Goal: Information Seeking & Learning: Check status

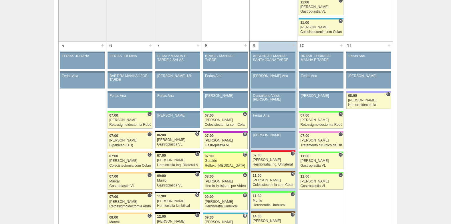
scroll to position [286, 0]
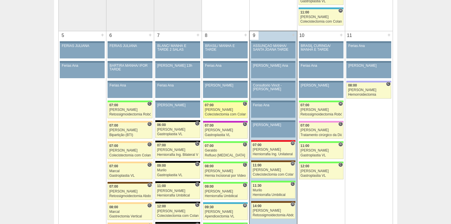
click at [222, 108] on link "88601 Cirurgias RR C 07:00 Felipe Rossi Colecistectomia com Colangiografia VL H…" at bounding box center [225, 110] width 45 height 16
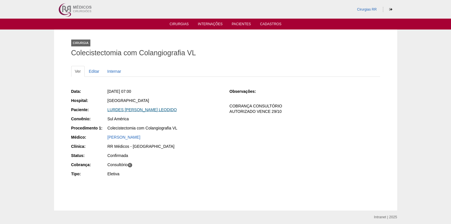
click at [145, 108] on link "LURDES [PERSON_NAME] LEODIDO" at bounding box center [142, 109] width 69 height 5
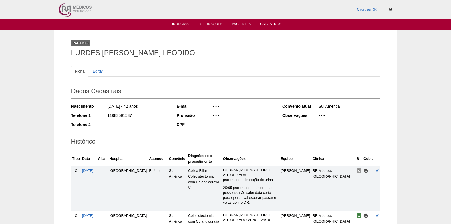
scroll to position [92, 0]
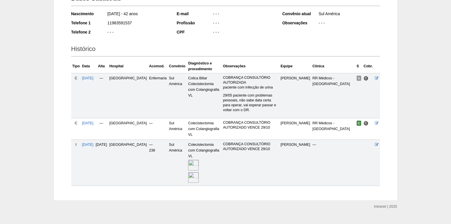
click at [188, 160] on img at bounding box center [193, 165] width 11 height 11
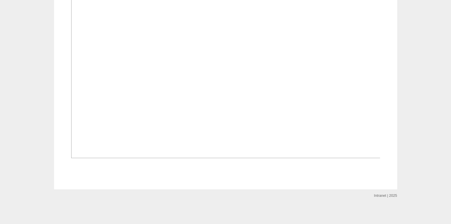
scroll to position [801, 0]
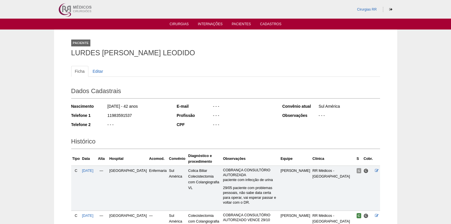
scroll to position [90, 0]
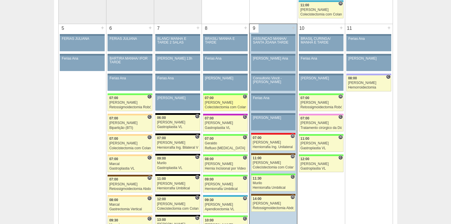
scroll to position [315, 0]
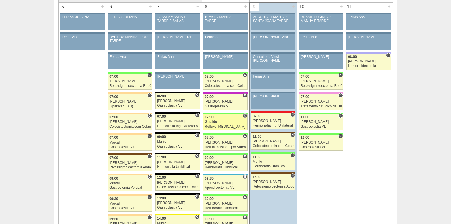
click at [220, 118] on div "07:00" at bounding box center [225, 117] width 41 height 4
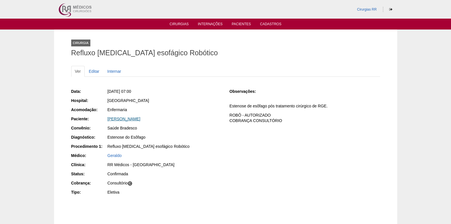
click at [134, 119] on link "Maria Cristina Stockl Nissiuti" at bounding box center [124, 118] width 33 height 5
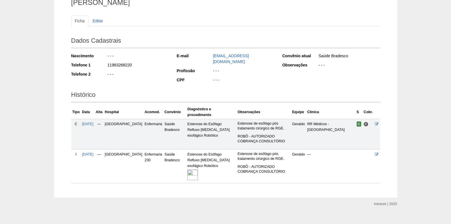
scroll to position [55, 0]
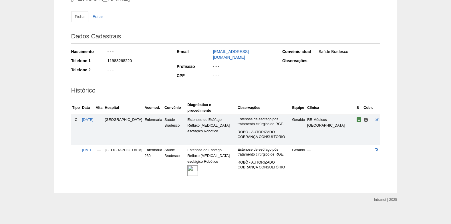
click at [187, 165] on img at bounding box center [192, 170] width 11 height 11
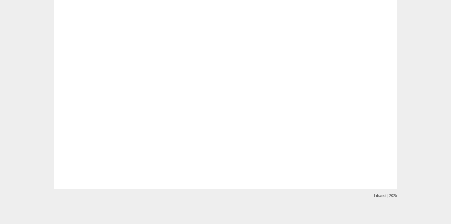
scroll to position [437, 0]
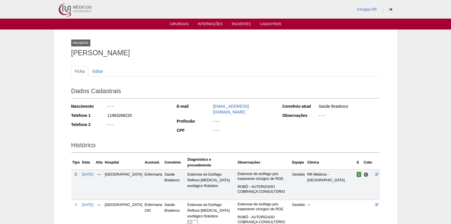
scroll to position [55, 0]
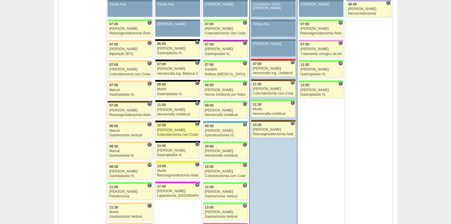
scroll to position [372, 0]
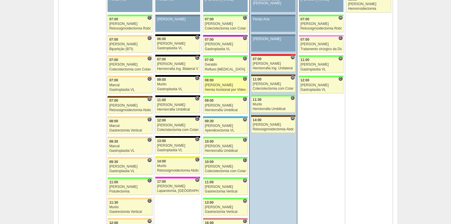
click at [221, 86] on div "[PERSON_NAME]" at bounding box center [225, 85] width 41 height 4
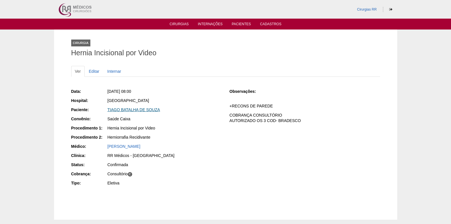
click at [129, 108] on link "TIAGO BATALHA DE SOUZA" at bounding box center [134, 109] width 53 height 5
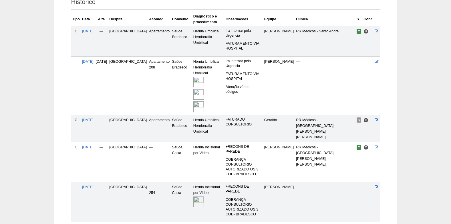
scroll to position [140, 0]
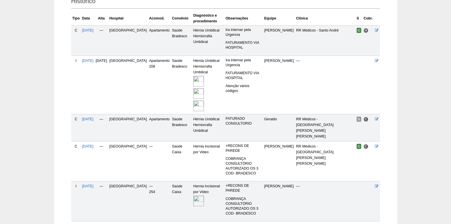
click at [193, 195] on img at bounding box center [198, 200] width 11 height 11
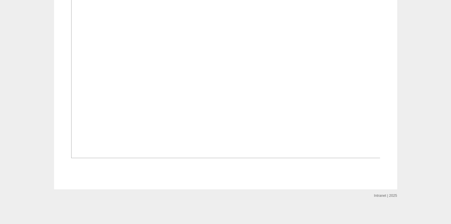
scroll to position [428, 0]
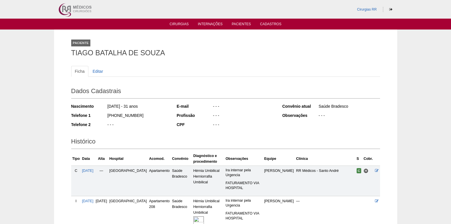
scroll to position [138, 0]
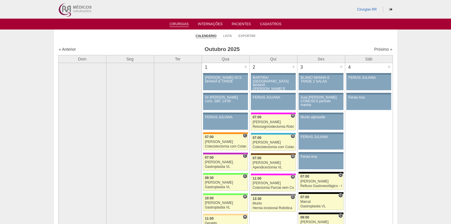
scroll to position [372, 0]
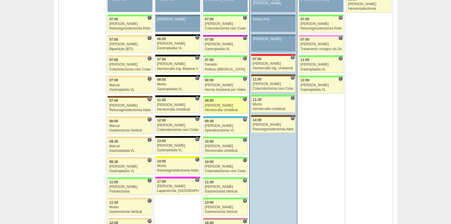
click at [217, 104] on div "[PERSON_NAME]" at bounding box center [225, 106] width 41 height 4
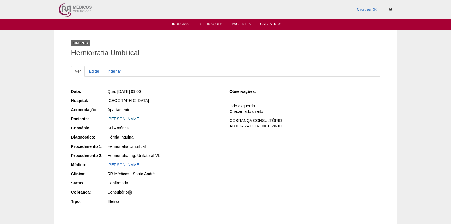
click at [125, 118] on link "LUCIANO BULGARELLI" at bounding box center [124, 118] width 33 height 5
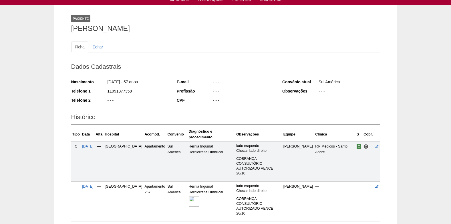
scroll to position [45, 0]
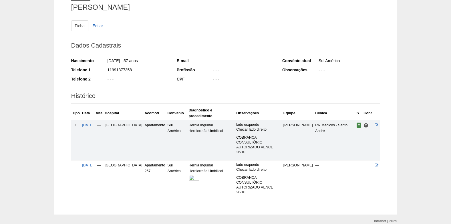
click at [189, 172] on td "Hérnia Inguinal Herniorrafia Umbilical" at bounding box center [212, 180] width 48 height 40
click at [189, 174] on img at bounding box center [194, 179] width 11 height 11
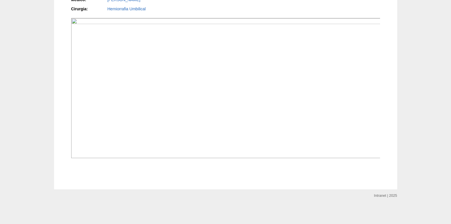
scroll to position [720, 0]
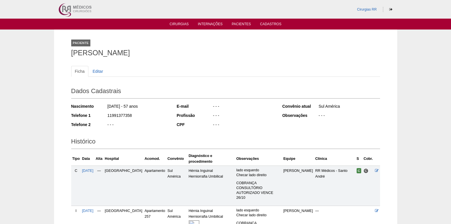
scroll to position [45, 0]
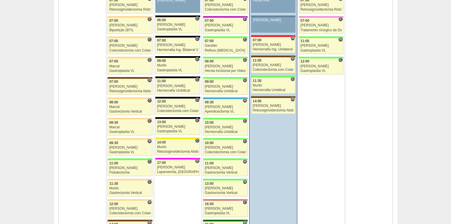
scroll to position [429, 0]
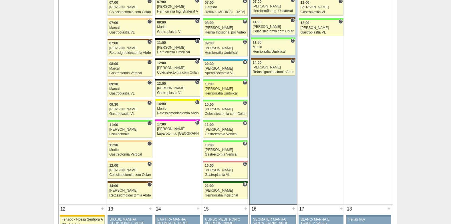
click at [222, 86] on link "88842 Ricardo Fernandes C 10:00 Ricardo Fernandes Herniorrafia Umbilical Hospit…" at bounding box center [225, 89] width 45 height 16
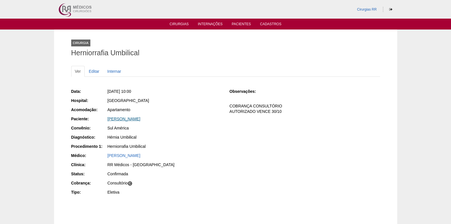
click at [136, 118] on link "[PERSON_NAME]" at bounding box center [124, 118] width 33 height 5
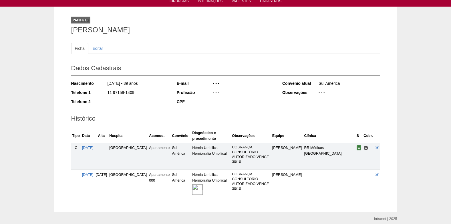
scroll to position [46, 0]
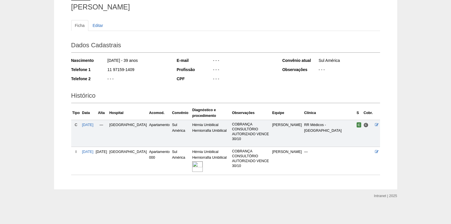
click at [192, 165] on img at bounding box center [197, 166] width 11 height 11
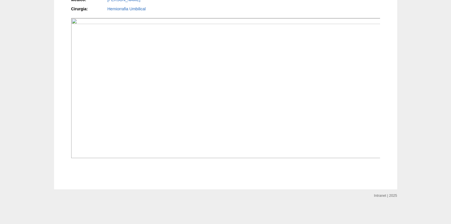
scroll to position [543, 0]
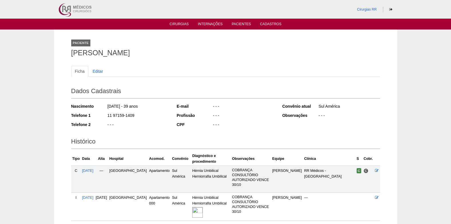
scroll to position [46, 0]
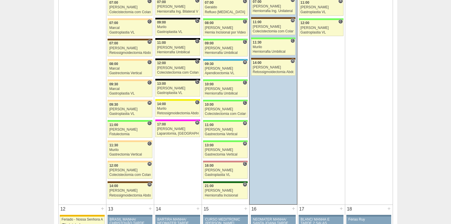
scroll to position [429, 0]
click at [219, 109] on div "[PERSON_NAME]" at bounding box center [225, 109] width 41 height 4
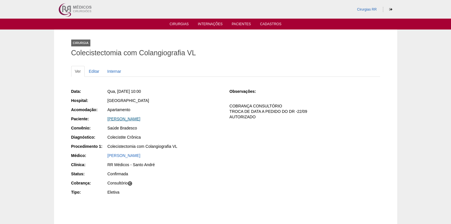
click at [139, 117] on link "[PERSON_NAME]" at bounding box center [124, 118] width 33 height 5
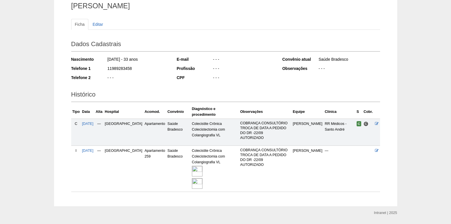
scroll to position [58, 0]
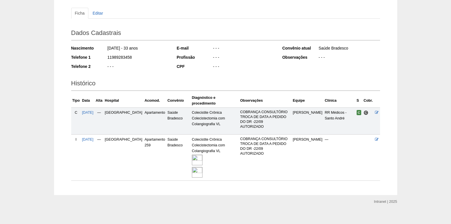
click at [192, 154] on img at bounding box center [197, 159] width 11 height 11
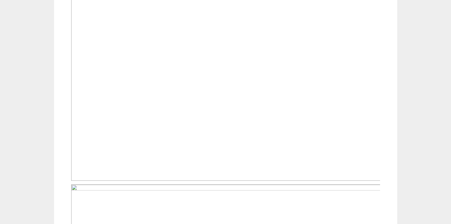
scroll to position [224, 0]
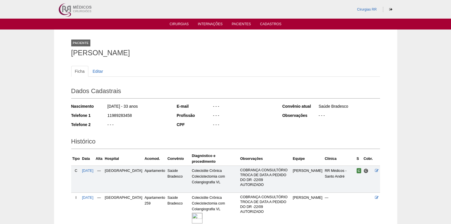
scroll to position [58, 0]
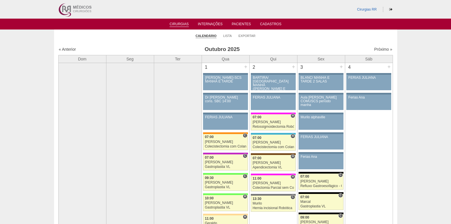
scroll to position [429, 0]
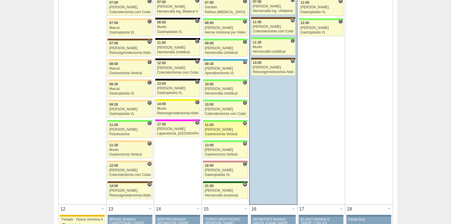
click at [231, 127] on link "89225 Paulo Regina H 11:00 Paulo Regina Gastrectomia Vertical Hospital Brasil R…" at bounding box center [225, 130] width 45 height 16
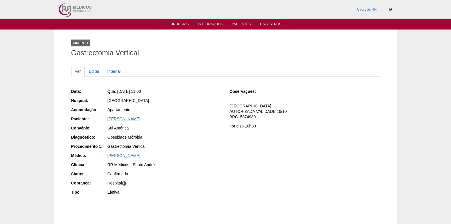
click at [126, 119] on link "[PERSON_NAME]" at bounding box center [124, 118] width 33 height 5
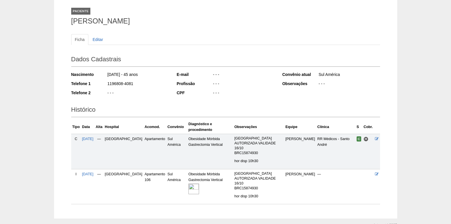
scroll to position [45, 0]
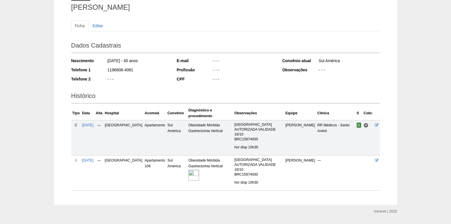
click at [188, 170] on img at bounding box center [193, 175] width 11 height 11
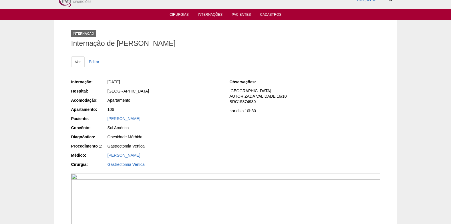
scroll to position [8, 0]
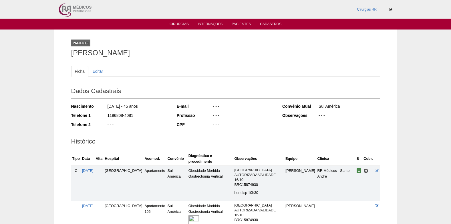
scroll to position [45, 0]
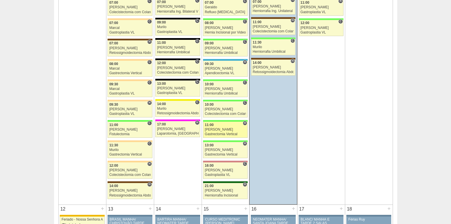
scroll to position [429, 0]
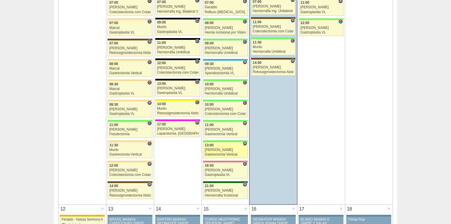
click at [220, 146] on div "13:00" at bounding box center [225, 145] width 41 height 4
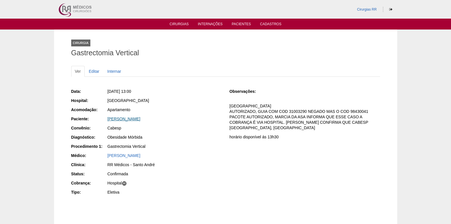
click at [116, 118] on link "[PERSON_NAME]" at bounding box center [124, 118] width 33 height 5
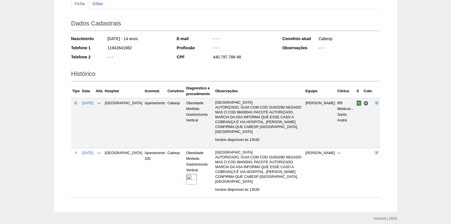
scroll to position [71, 0]
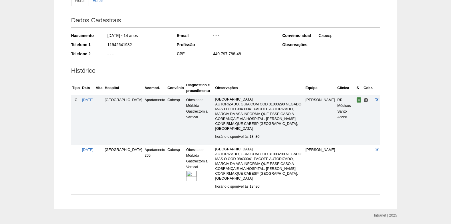
click at [186, 170] on img at bounding box center [191, 175] width 11 height 11
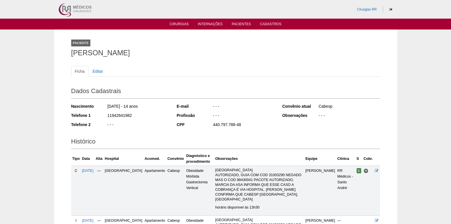
scroll to position [71, 0]
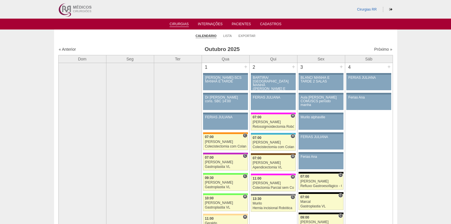
scroll to position [429, 0]
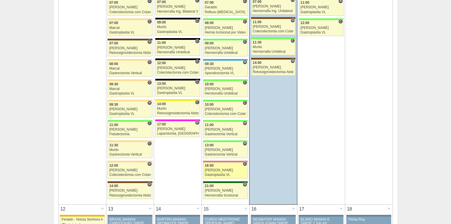
click at [226, 171] on div "[PERSON_NAME]" at bounding box center [225, 170] width 41 height 4
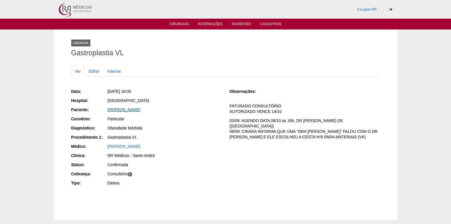
click at [129, 108] on link "MARCELO MOURAO ALVES" at bounding box center [124, 109] width 33 height 5
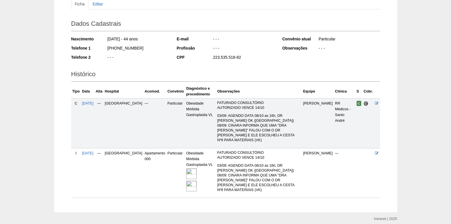
scroll to position [71, 0]
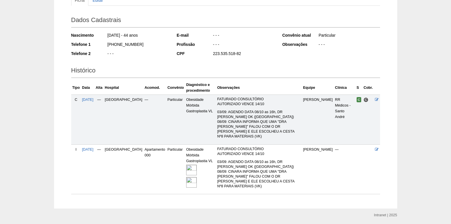
click at [186, 164] on img at bounding box center [191, 169] width 11 height 11
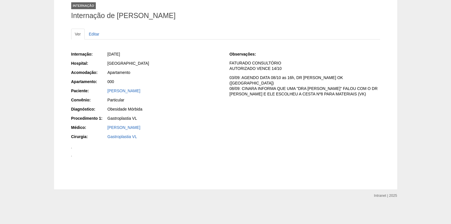
scroll to position [484, 0]
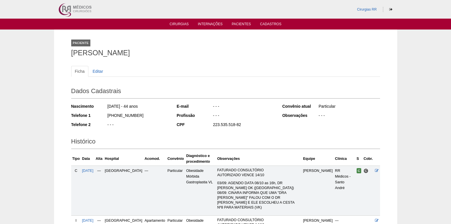
scroll to position [71, 0]
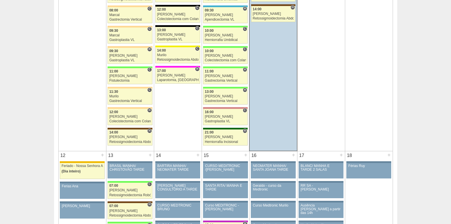
scroll to position [486, 0]
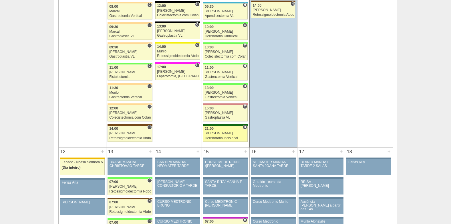
click at [214, 129] on div "21:00" at bounding box center [225, 129] width 41 height 4
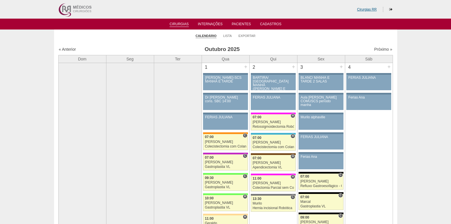
click at [371, 7] on link "Cirurgias RR" at bounding box center [367, 9] width 20 height 4
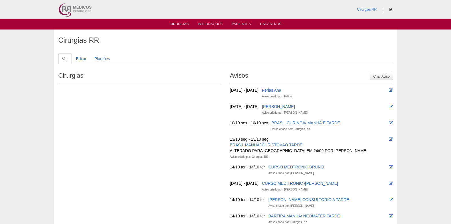
click at [388, 7] on link at bounding box center [390, 9] width 7 height 4
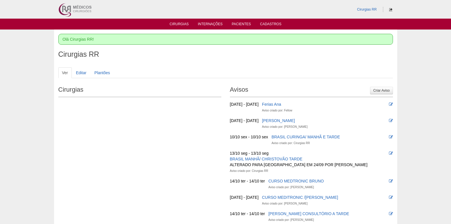
click at [392, 10] on icon at bounding box center [390, 9] width 3 height 3
click at [177, 22] on link "Cirurgias" at bounding box center [179, 24] width 19 height 5
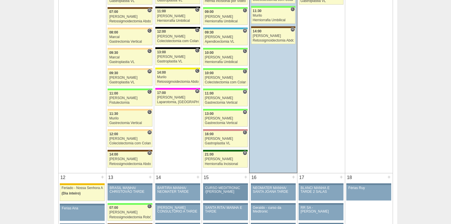
scroll to position [515, 0]
